Goal: Transaction & Acquisition: Purchase product/service

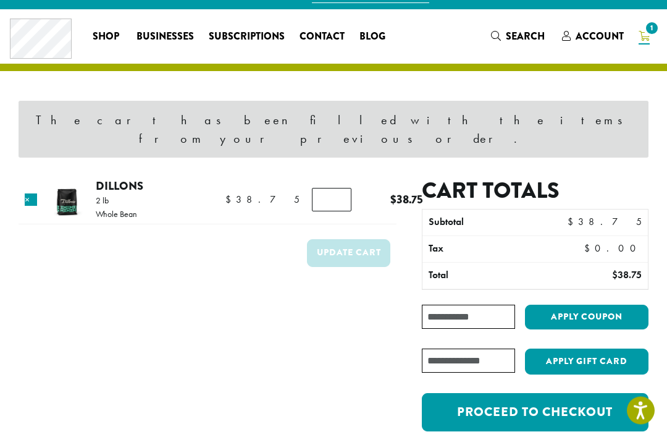
scroll to position [15, 0]
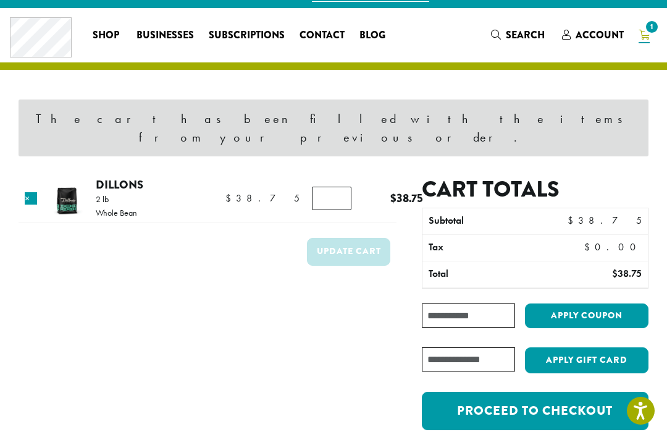
click at [596, 411] on link "Proceed to checkout" at bounding box center [535, 411] width 227 height 38
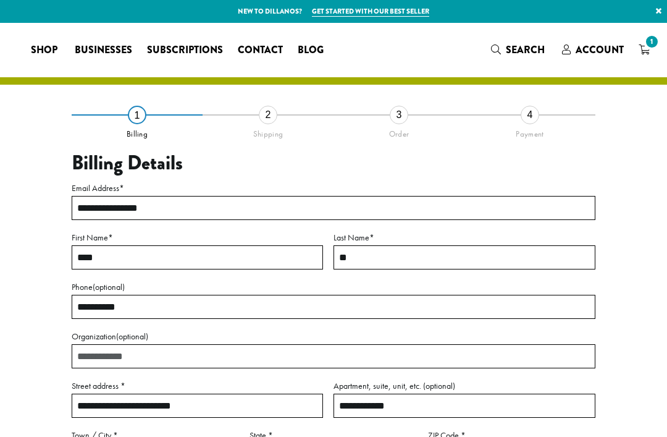
select select "**"
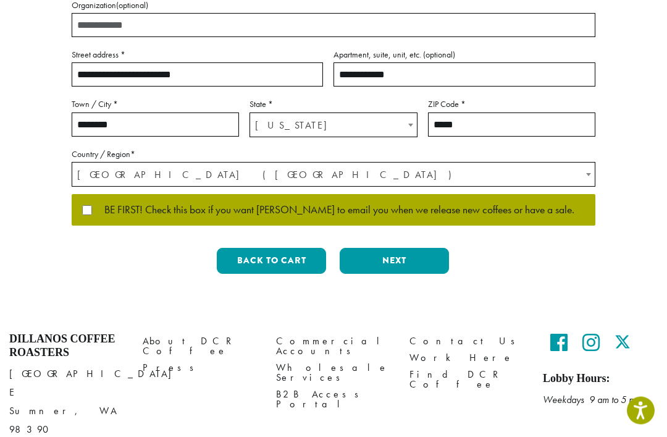
scroll to position [334, 0]
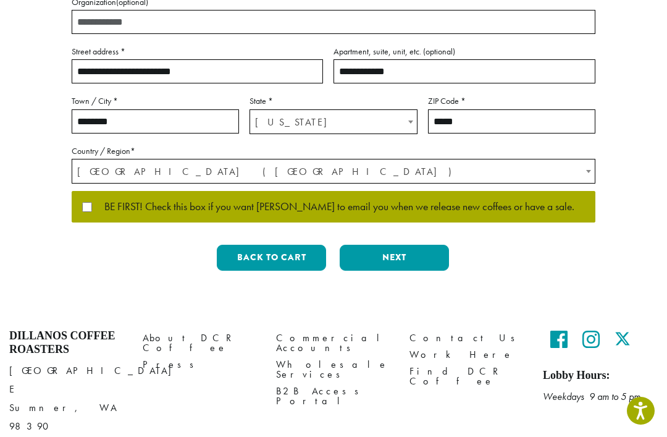
click at [419, 260] on button "Next" at bounding box center [394, 258] width 109 height 26
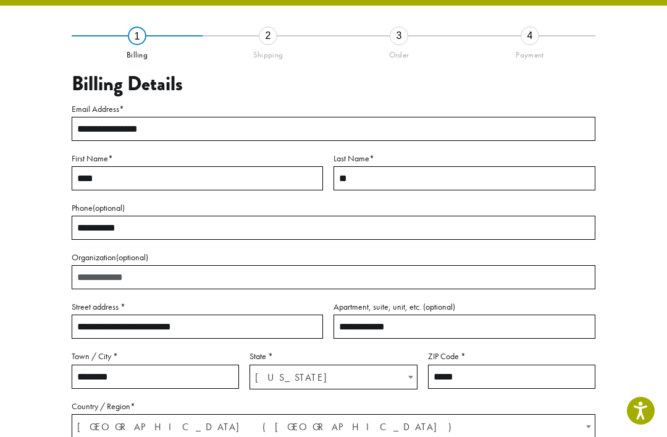
scroll to position [54, 0]
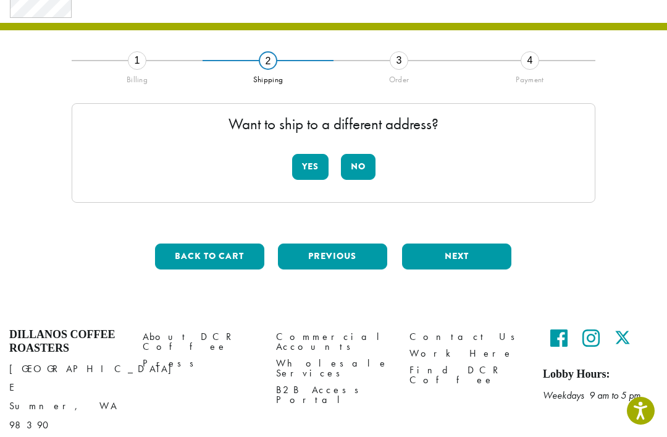
click at [369, 171] on button "No" at bounding box center [358, 167] width 35 height 26
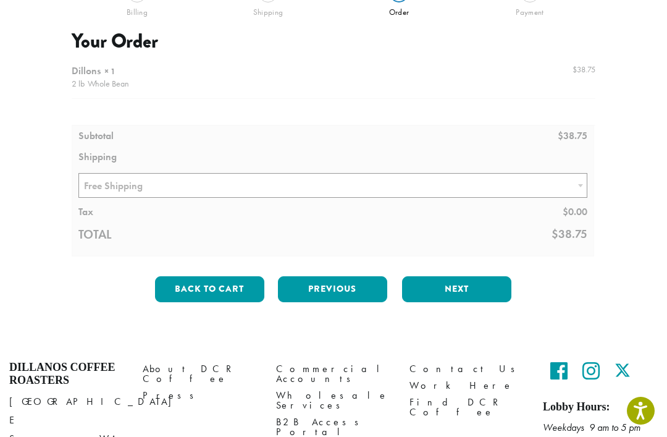
scroll to position [154, 0]
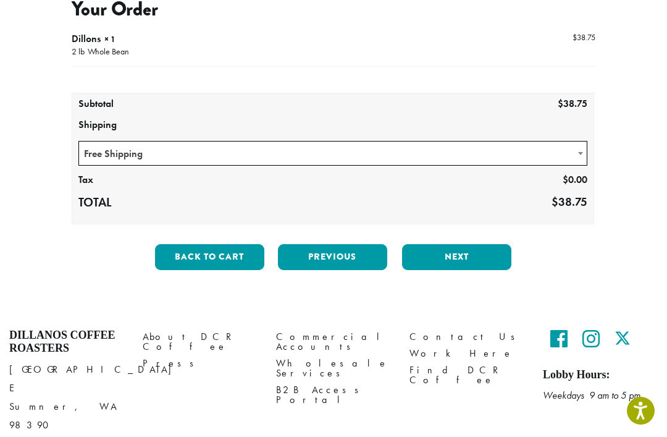
click at [478, 255] on button "Next" at bounding box center [456, 257] width 109 height 26
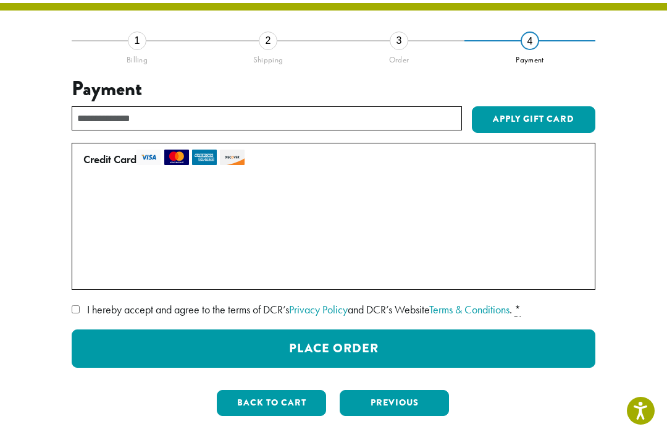
scroll to position [70, 0]
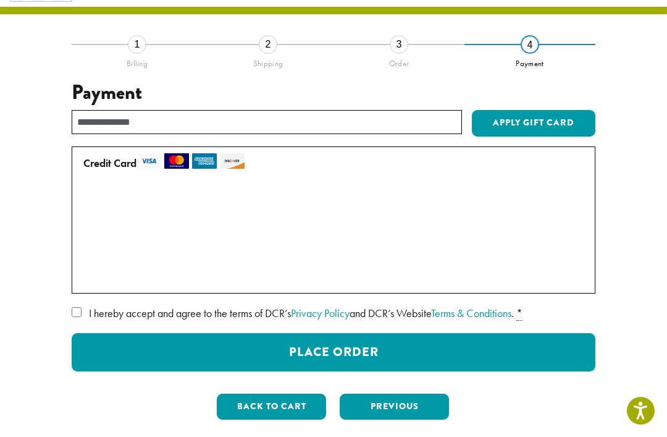
click at [547, 127] on button "Apply Gift Card" at bounding box center [534, 123] width 124 height 27
click at [407, 408] on button "Previous" at bounding box center [394, 407] width 109 height 26
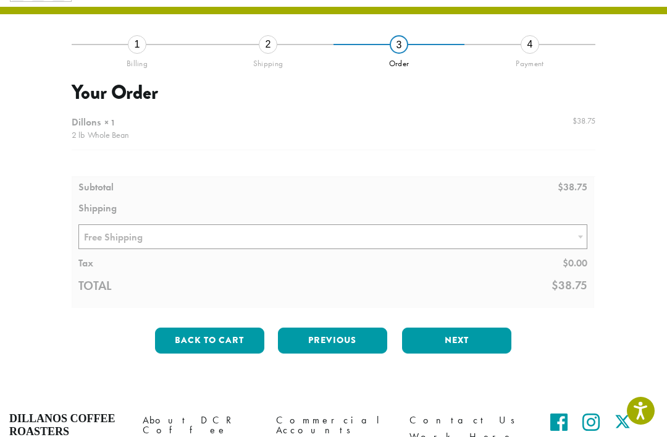
click at [487, 332] on button "Next" at bounding box center [456, 341] width 109 height 26
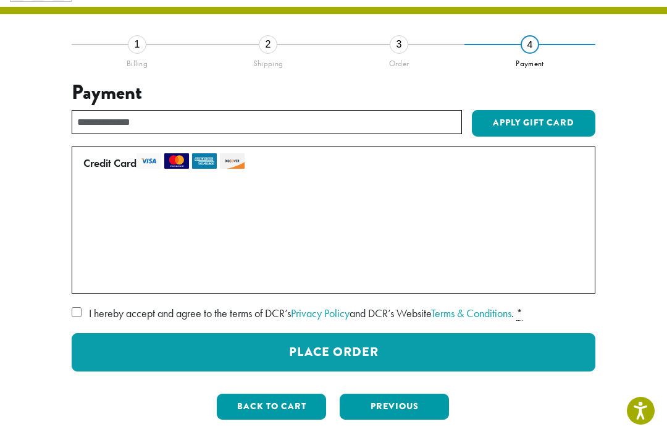
click at [552, 248] on label "• • • 1418 (expires 08/26)" at bounding box center [331, 251] width 496 height 20
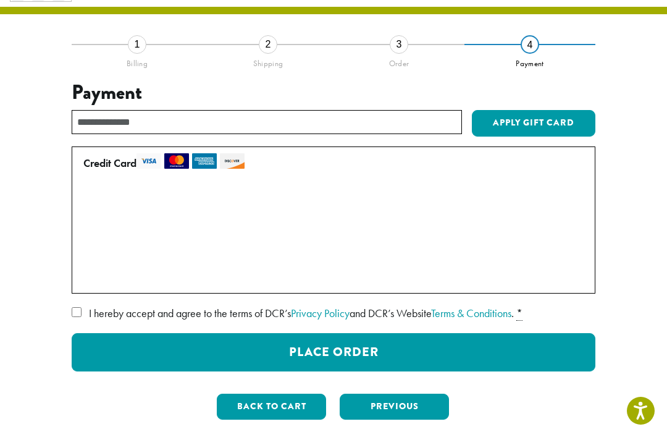
click at [430, 355] on button "Place Order" at bounding box center [334, 352] width 524 height 38
